Goal: Task Accomplishment & Management: Manage account settings

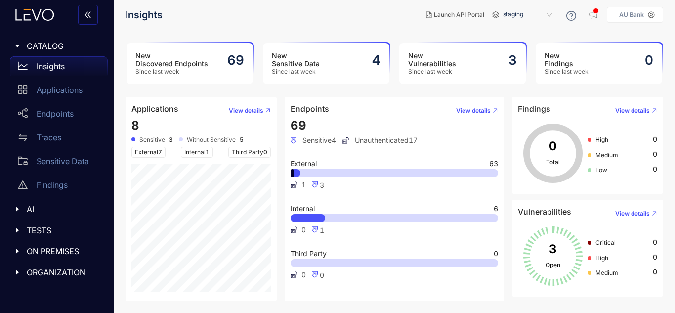
click at [648, 14] on div "AU Bank" at bounding box center [631, 14] width 33 height 7
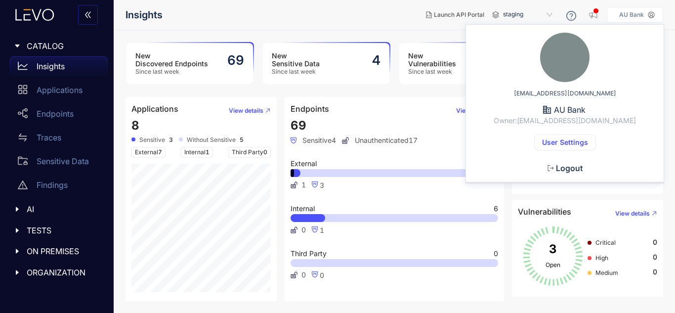
click at [562, 142] on span "User Settings" at bounding box center [565, 142] width 46 height 8
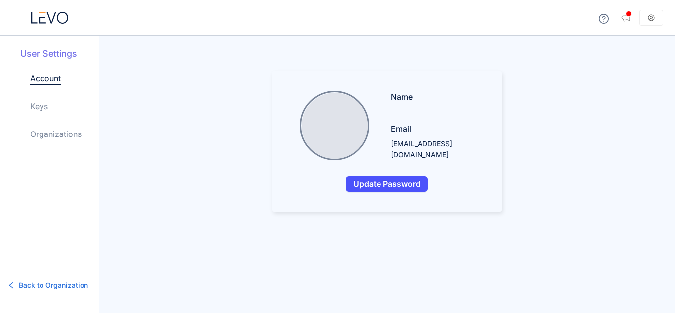
click at [36, 108] on link "Keys" at bounding box center [39, 106] width 18 height 12
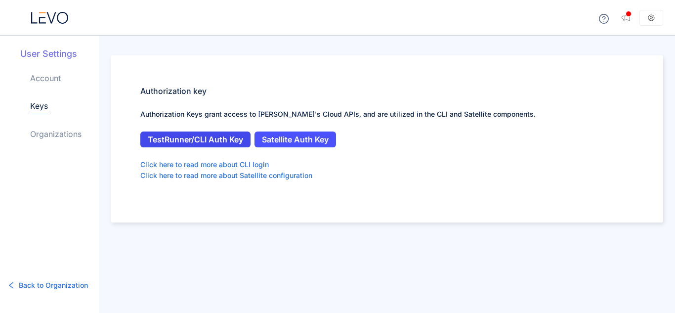
click at [199, 146] on button "TestRunner/CLI Auth Key" at bounding box center [195, 139] width 110 height 16
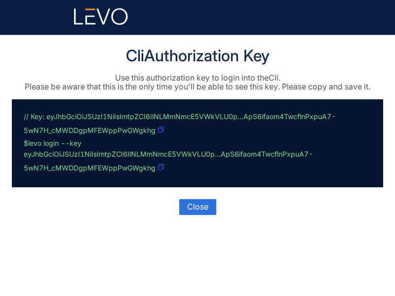
click at [160, 130] on icon "button" at bounding box center [161, 129] width 6 height 6
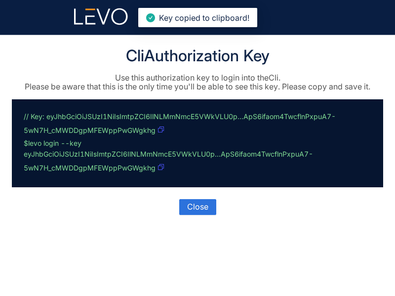
click at [160, 130] on icon "button" at bounding box center [161, 129] width 6 height 6
